Goal: Transaction & Acquisition: Purchase product/service

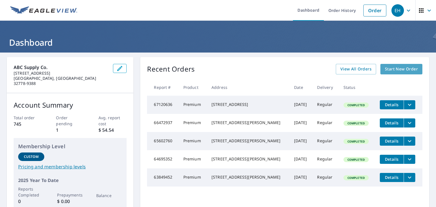
click at [385, 66] on span "Start New Order" at bounding box center [401, 69] width 33 height 7
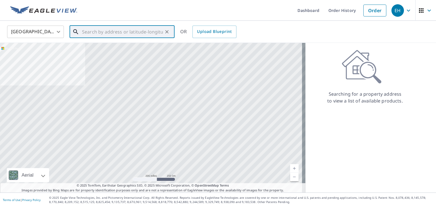
click at [103, 33] on input "text" at bounding box center [122, 32] width 81 height 16
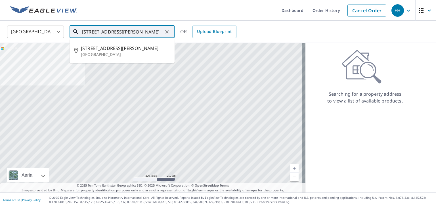
click at [146, 34] on input "[STREET_ADDRESS][PERSON_NAME]" at bounding box center [122, 32] width 81 height 16
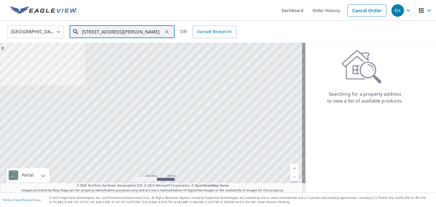
click at [132, 32] on input "[STREET_ADDRESS][PERSON_NAME]" at bounding box center [122, 32] width 81 height 16
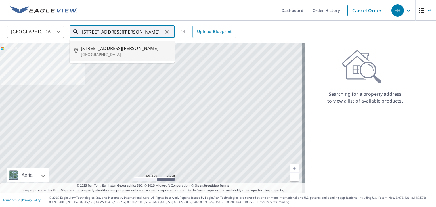
click at [116, 48] on span "[STREET_ADDRESS][PERSON_NAME]" at bounding box center [125, 48] width 89 height 7
type input "[STREET_ADDRESS][PERSON_NAME]"
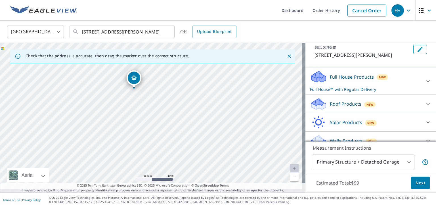
scroll to position [45, 0]
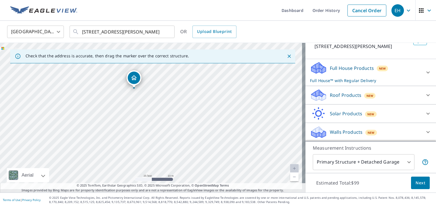
click at [424, 96] on icon at bounding box center [427, 95] width 7 height 7
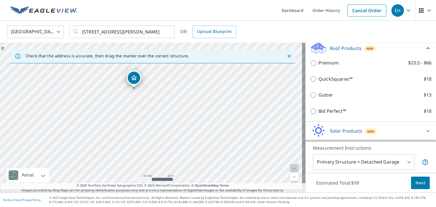
scroll to position [91, 0]
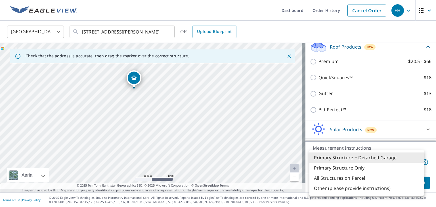
click at [368, 154] on body "EH EH Dashboard Order History Cancel Order EH [GEOGRAPHIC_DATA] [GEOGRAPHIC_DAT…" at bounding box center [218, 103] width 436 height 207
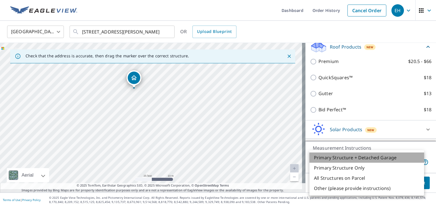
click at [356, 156] on li "Primary Structure + Detached Garage" at bounding box center [366, 157] width 115 height 10
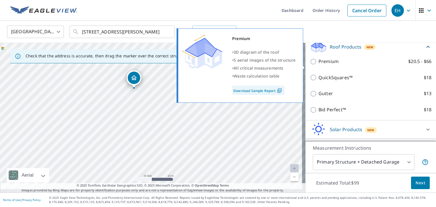
click at [281, 90] on img at bounding box center [279, 90] width 8 height 5
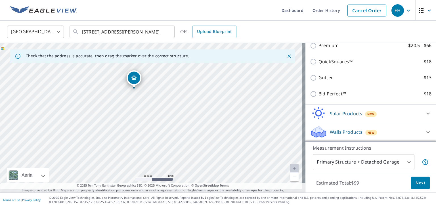
scroll to position [83, 0]
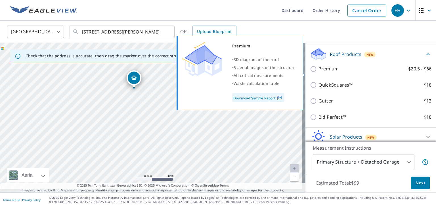
click at [311, 71] on input "Premium $20.5 - $66" at bounding box center [314, 69] width 9 height 7
checkbox input "true"
checkbox input "false"
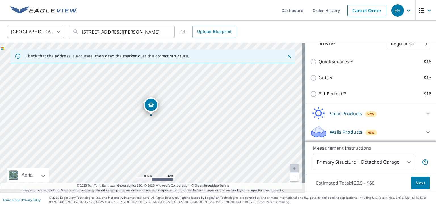
scroll to position [143, 0]
click at [415, 179] on span "Next" at bounding box center [420, 182] width 10 height 7
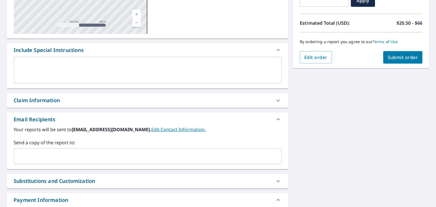
scroll to position [113, 0]
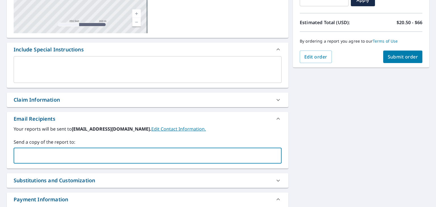
click at [46, 161] on input "text" at bounding box center [143, 155] width 254 height 11
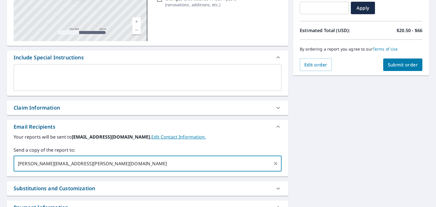
scroll to position [101, 0]
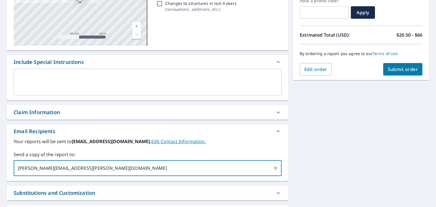
type input "[PERSON_NAME][EMAIL_ADDRESS][PERSON_NAME][DOMAIN_NAME]"
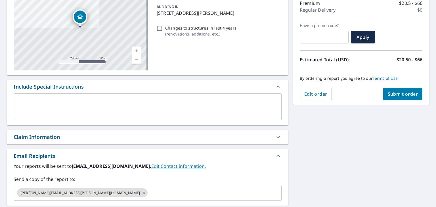
scroll to position [59, 0]
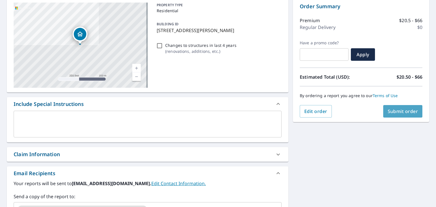
click at [398, 109] on span "Submit order" at bounding box center [402, 111] width 30 height 6
checkbox input "true"
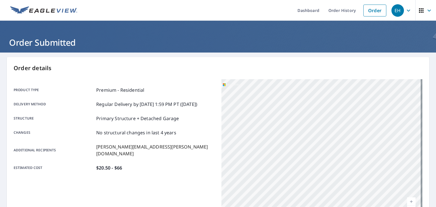
click at [392, 7] on div "EH" at bounding box center [397, 10] width 12 height 12
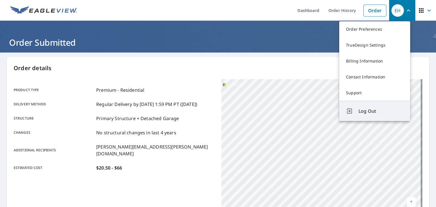
click at [367, 114] on span "Log Out" at bounding box center [380, 110] width 45 height 7
